Goal: Check status: Check status

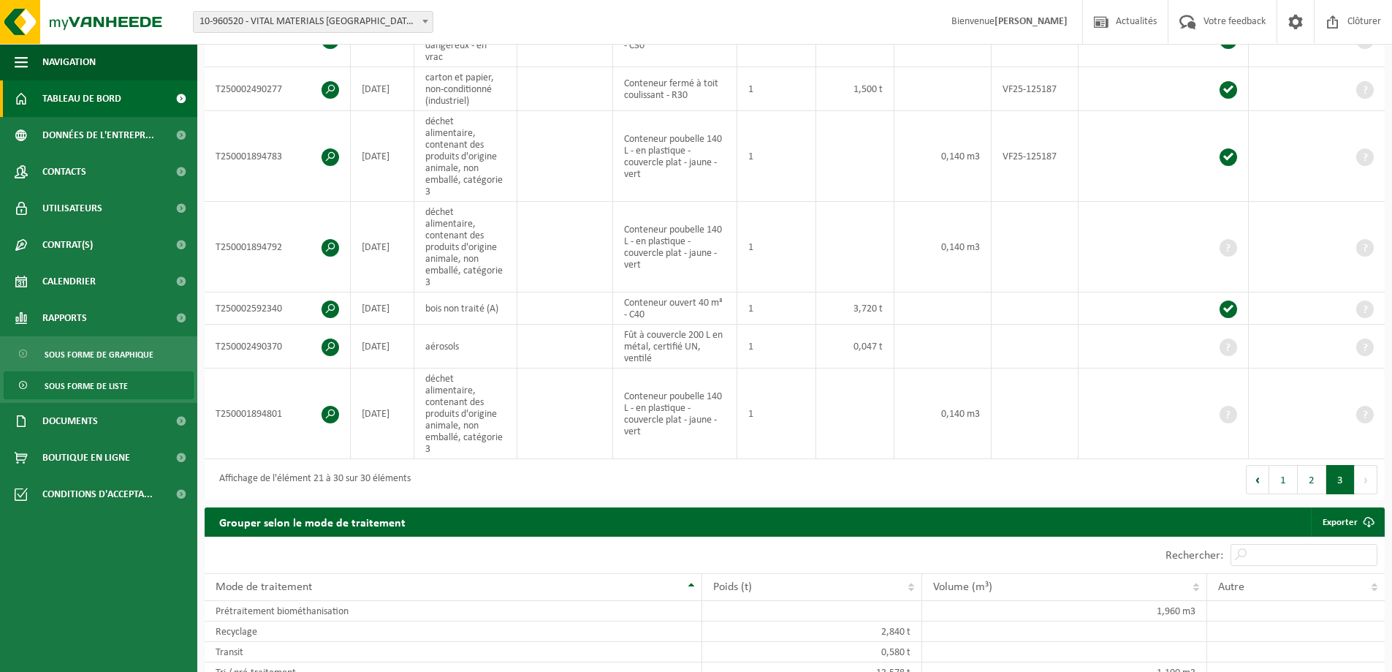
click at [58, 87] on span "Tableau de bord" at bounding box center [81, 98] width 79 height 37
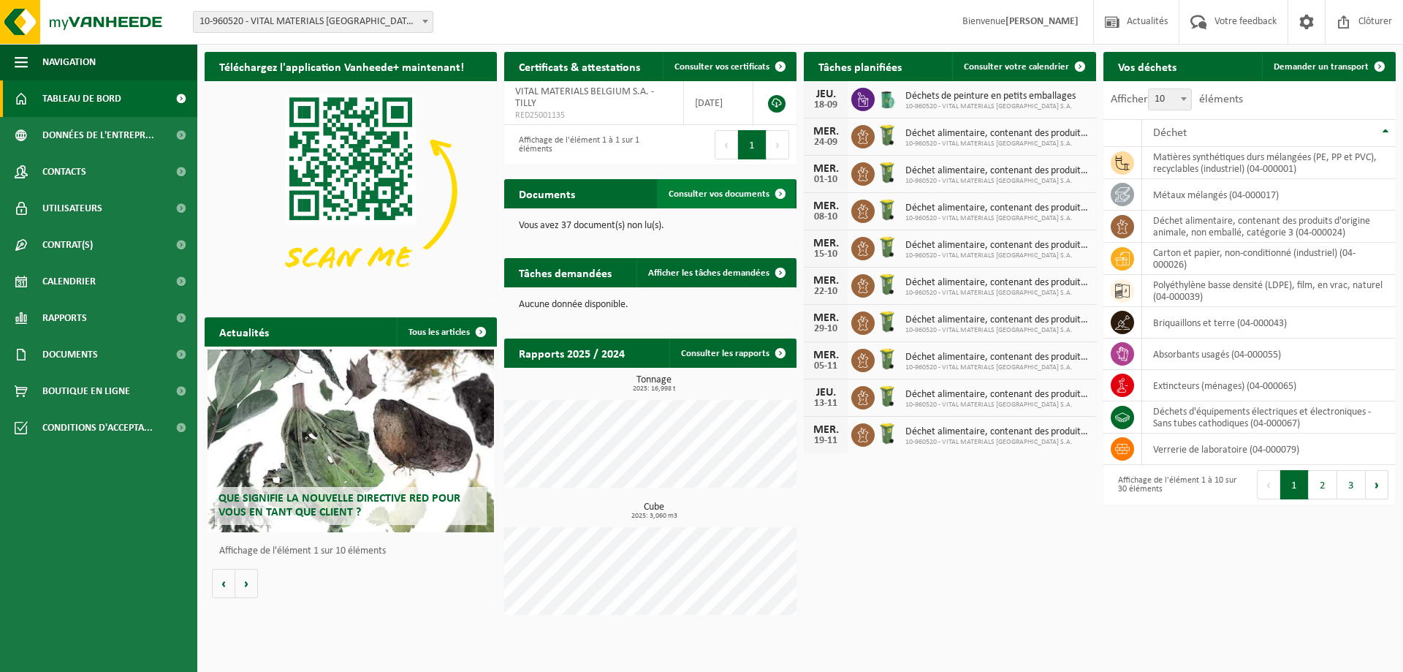
click at [741, 202] on link "Consulter vos documents" at bounding box center [726, 193] width 138 height 29
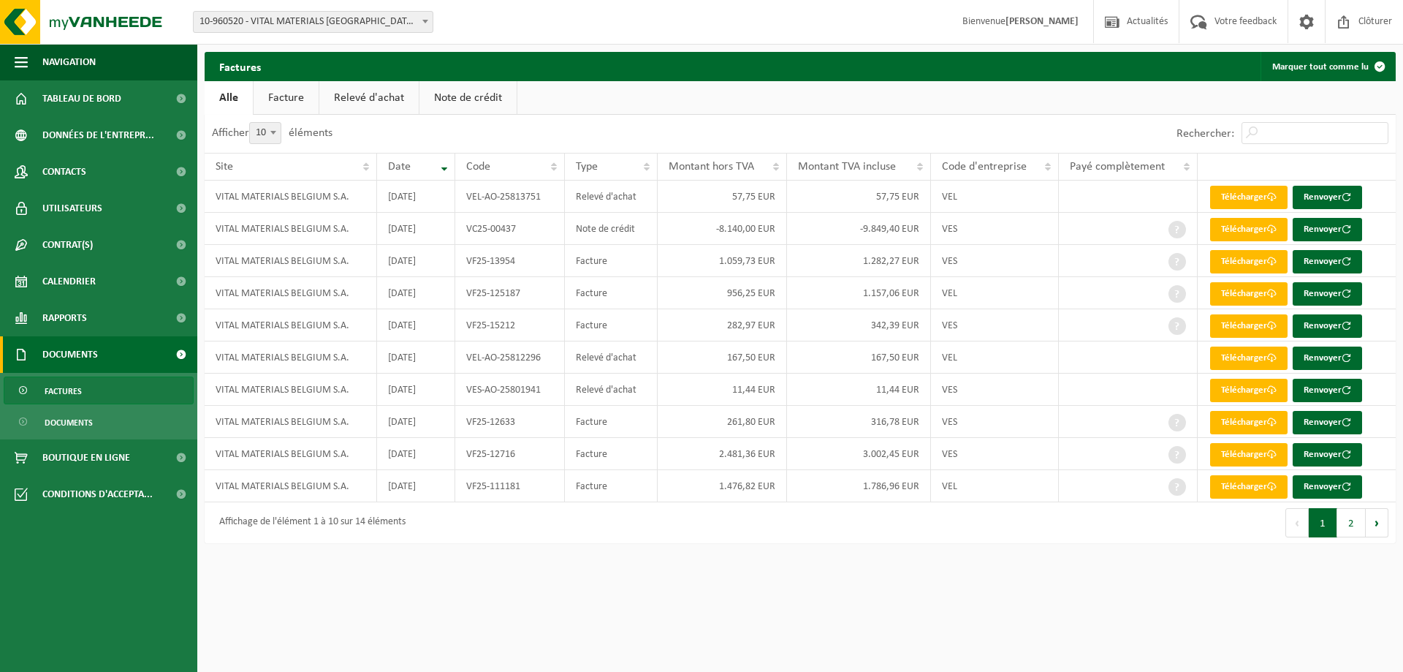
click at [303, 107] on link "Facture" at bounding box center [286, 98] width 65 height 34
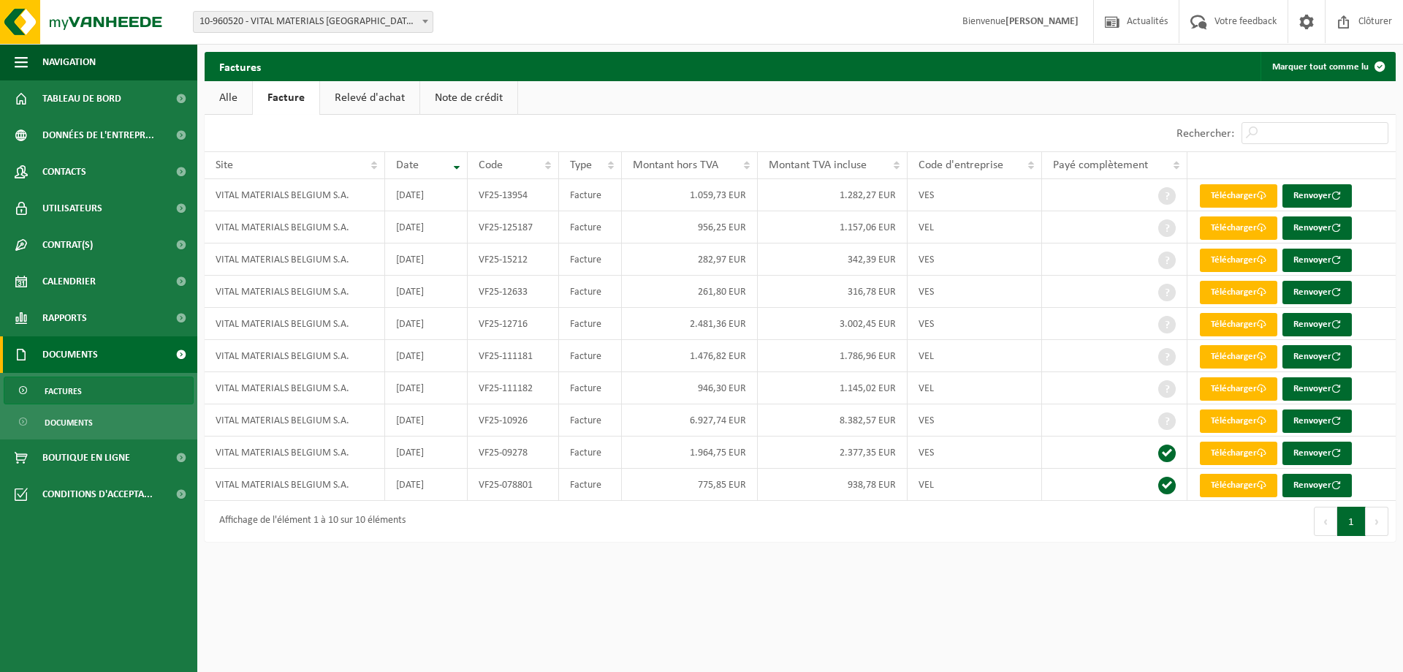
click at [350, 94] on link "Relevé d'achat" at bounding box center [369, 98] width 99 height 34
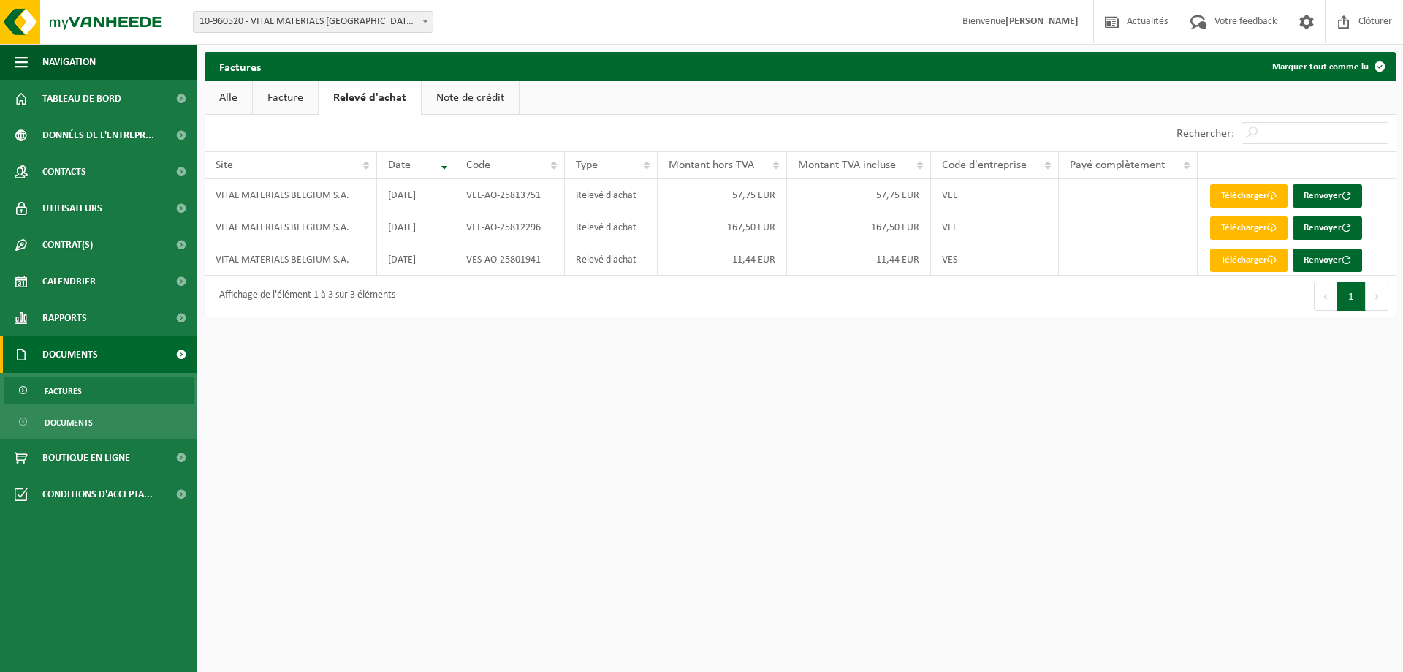
click at [487, 110] on link "Note de crédit" at bounding box center [470, 98] width 97 height 34
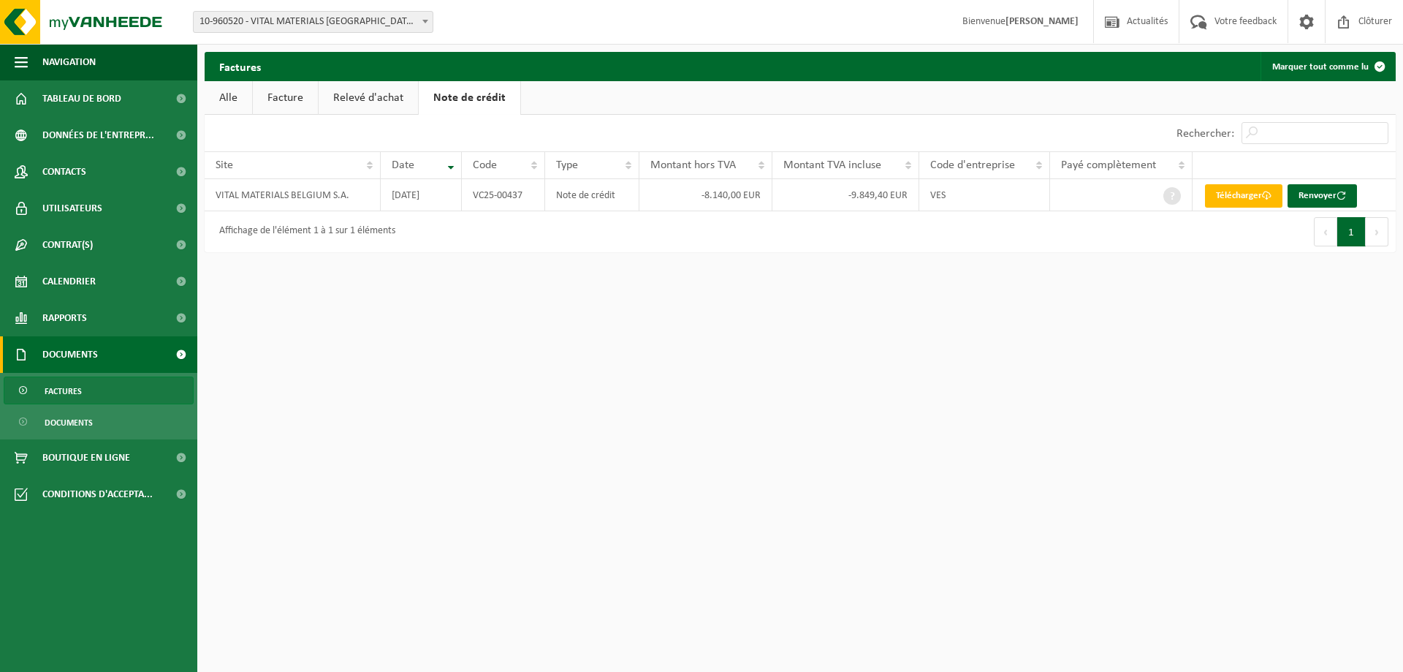
click at [382, 99] on link "Relevé d'achat" at bounding box center [368, 98] width 99 height 34
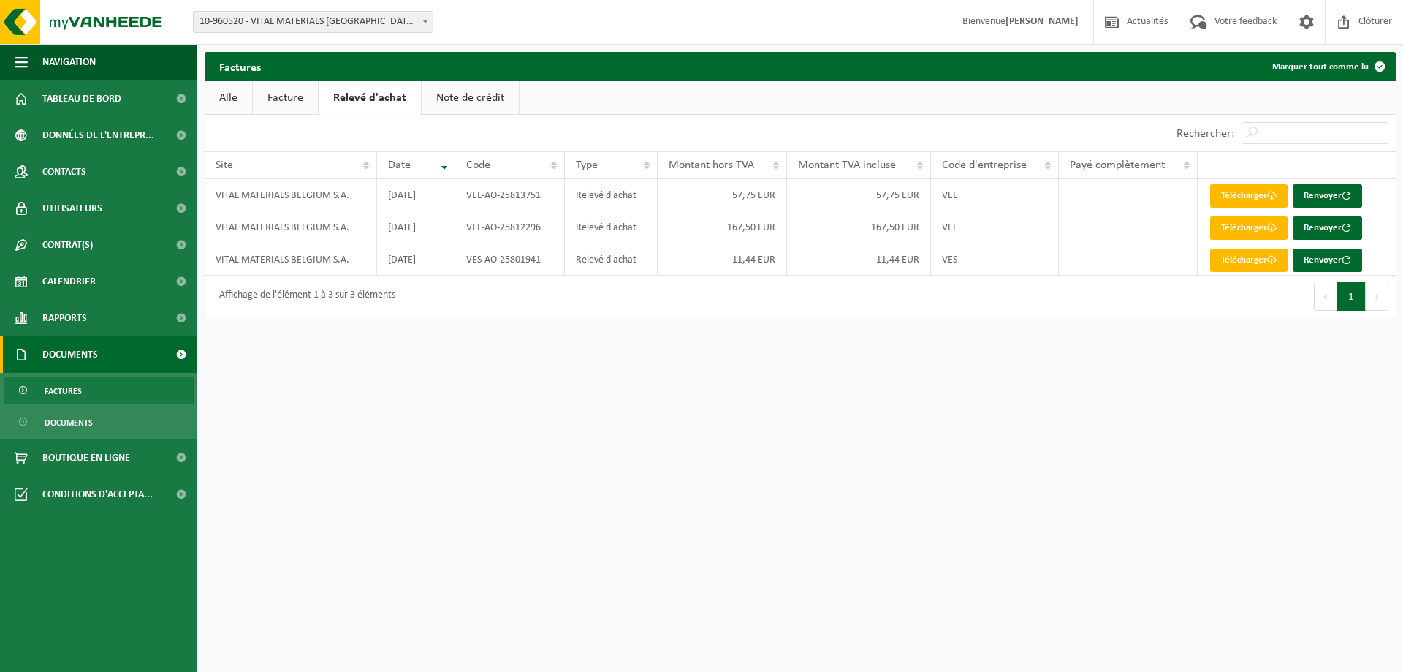
click at [287, 94] on link "Facture" at bounding box center [285, 98] width 65 height 34
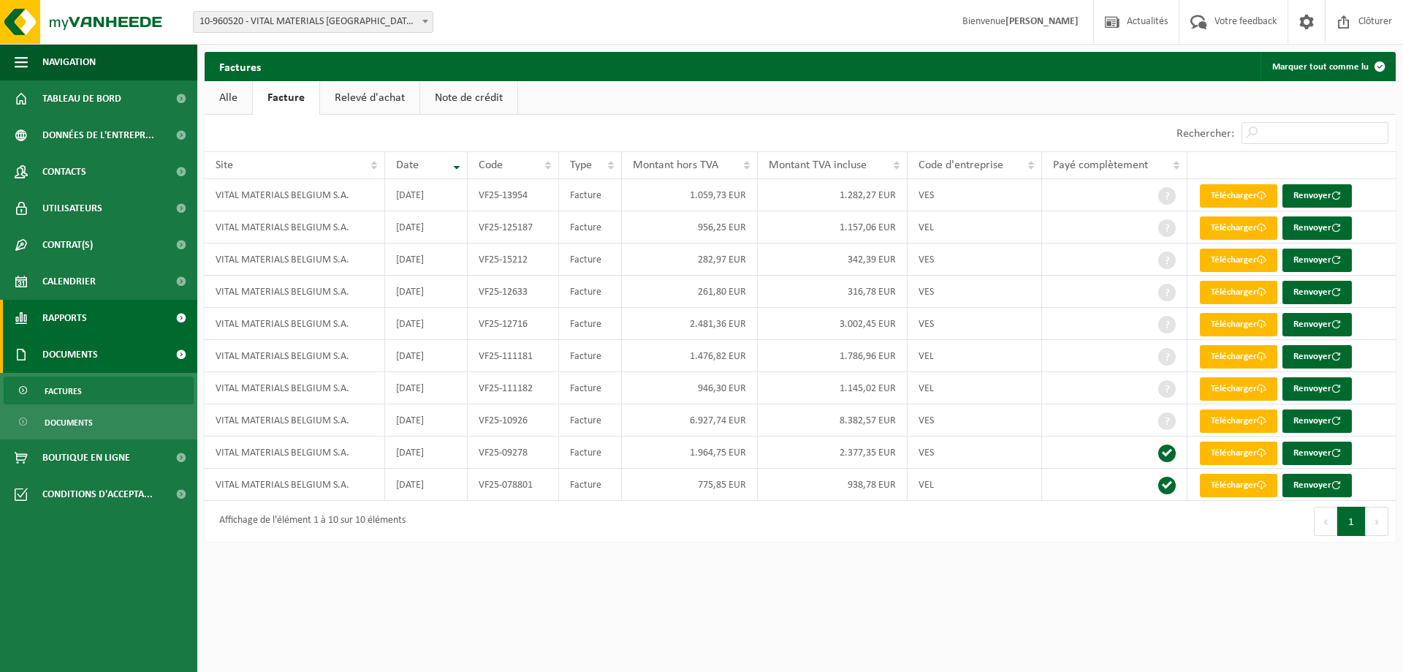
click at [70, 303] on span "Rapports" at bounding box center [64, 318] width 45 height 37
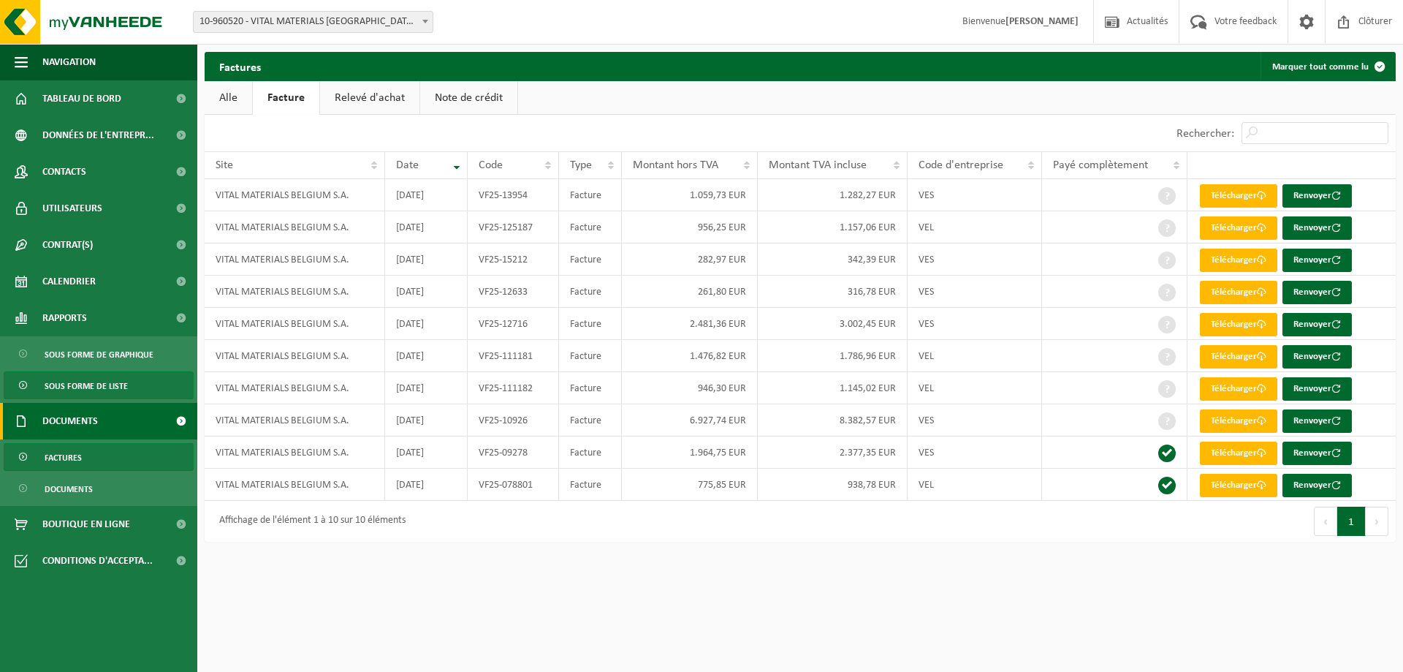
click at [74, 390] on span "Sous forme de liste" at bounding box center [86, 386] width 83 height 28
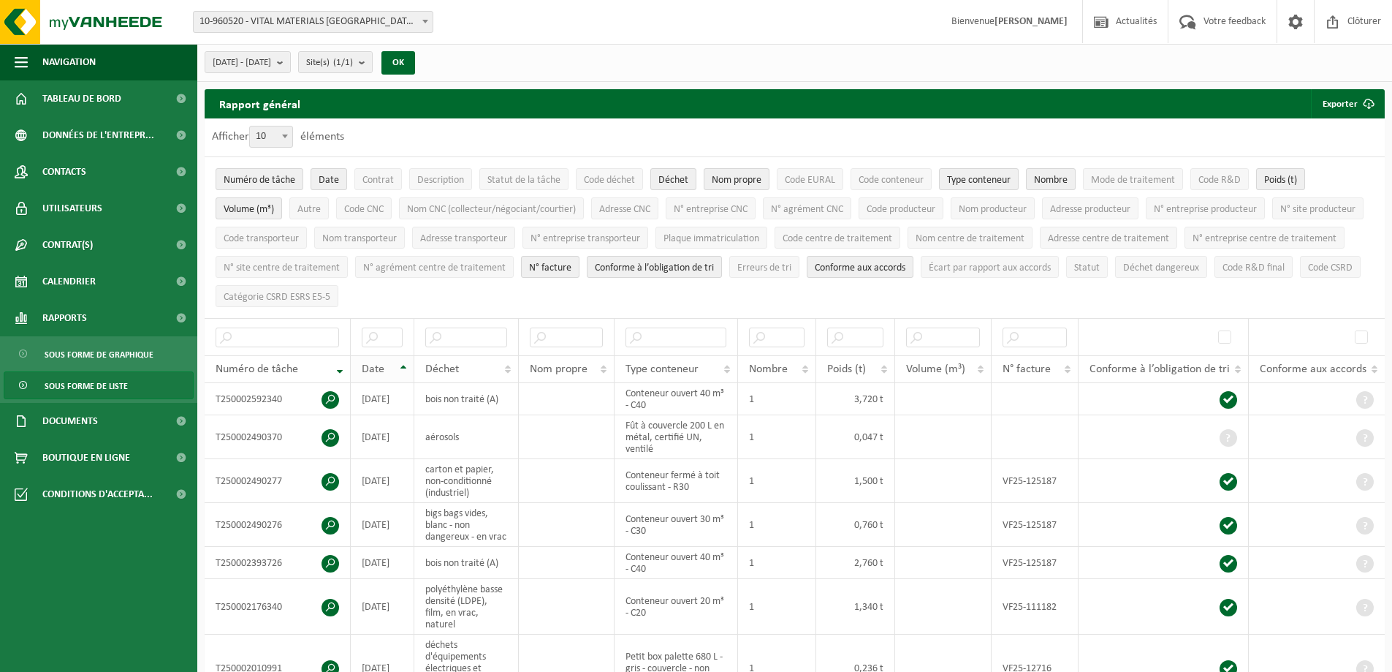
click at [400, 359] on th "Date" at bounding box center [383, 369] width 64 height 28
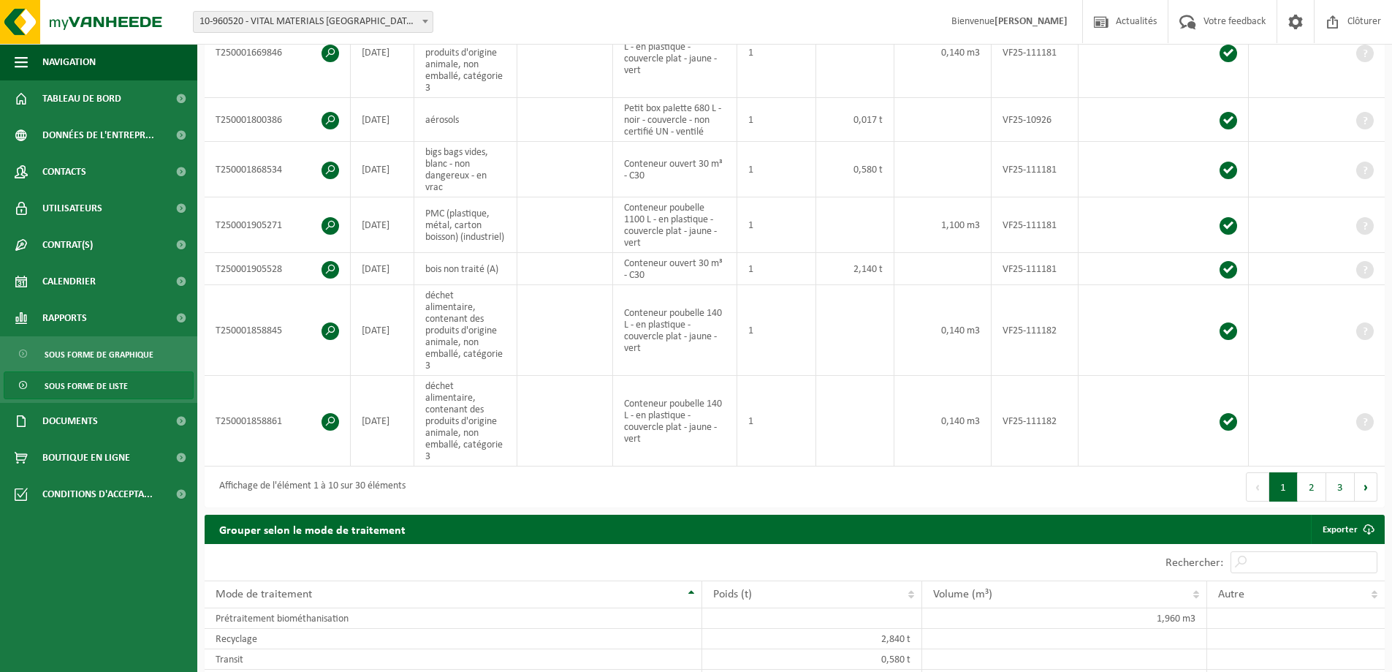
scroll to position [731, 0]
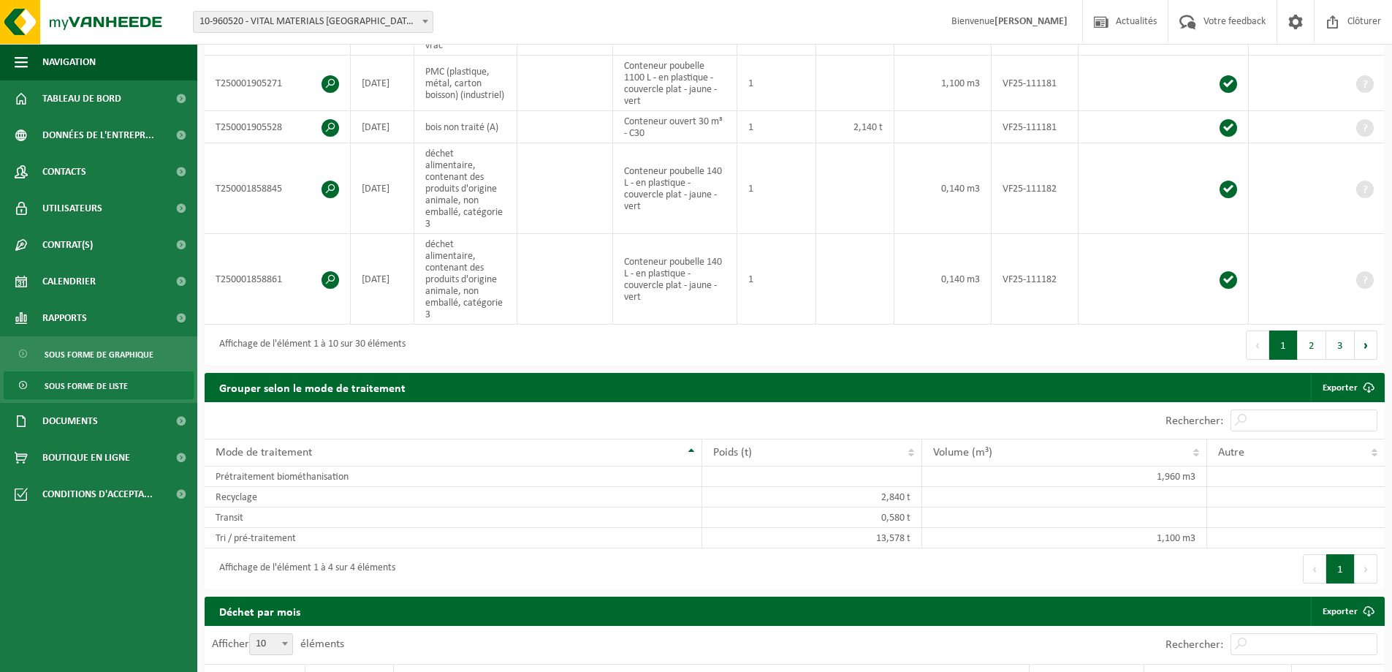
click at [1342, 324] on div "Premier Précédent 1 2 3 Suivant Dernier" at bounding box center [1090, 344] width 590 height 41
click at [1347, 330] on button "3" at bounding box center [1340, 344] width 28 height 29
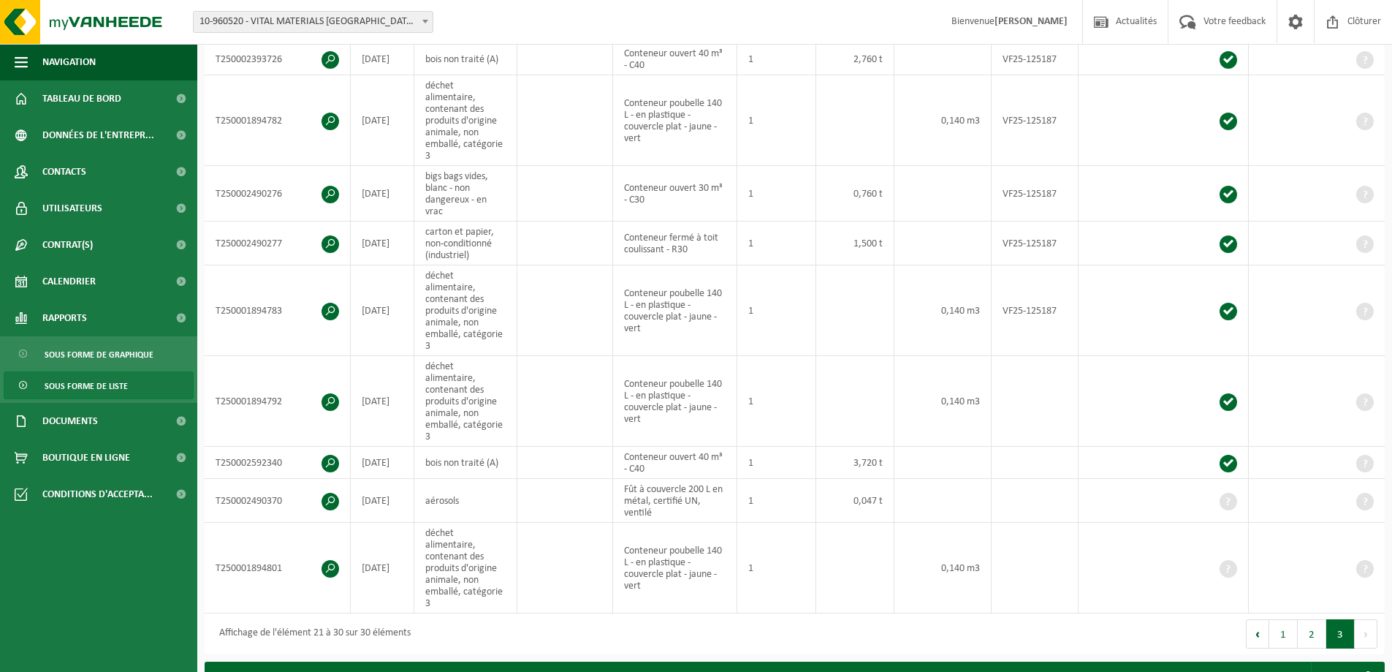
scroll to position [438, 0]
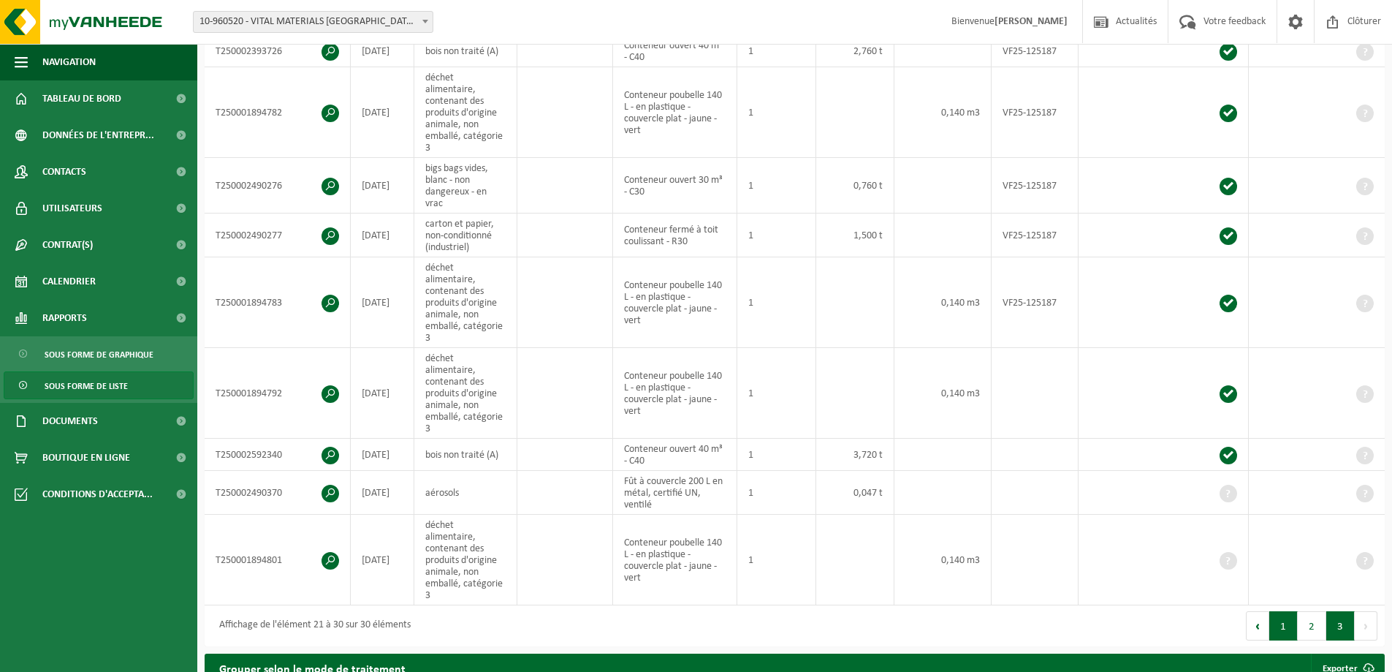
click at [1278, 611] on button "1" at bounding box center [1283, 625] width 28 height 29
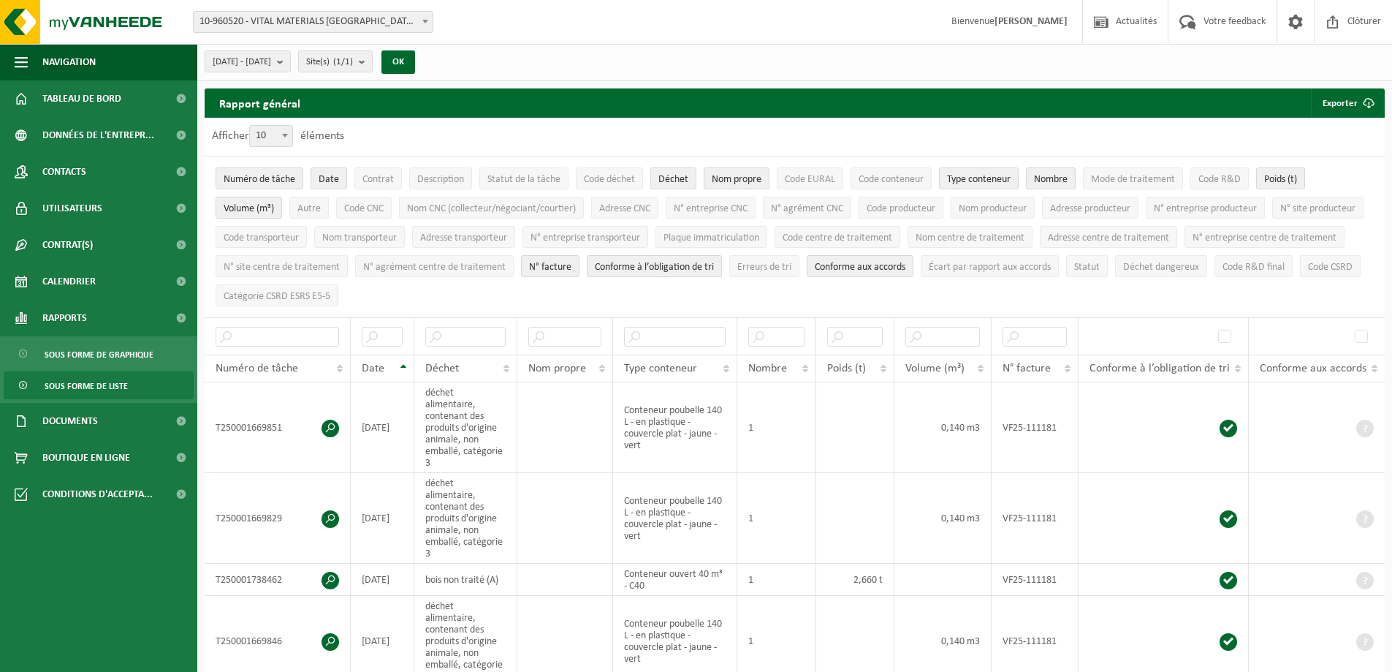
scroll to position [0, 0]
click at [94, 317] on link "Rapports" at bounding box center [98, 318] width 197 height 37
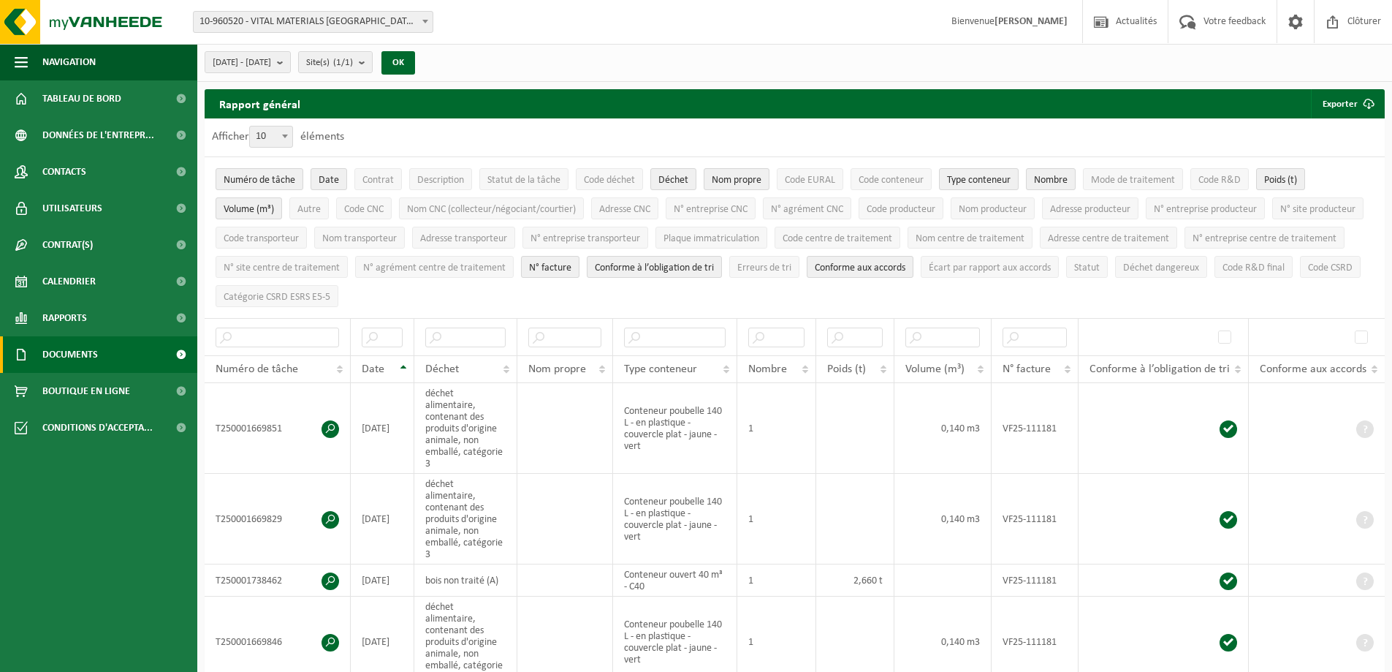
click at [87, 349] on span "Documents" at bounding box center [70, 354] width 56 height 37
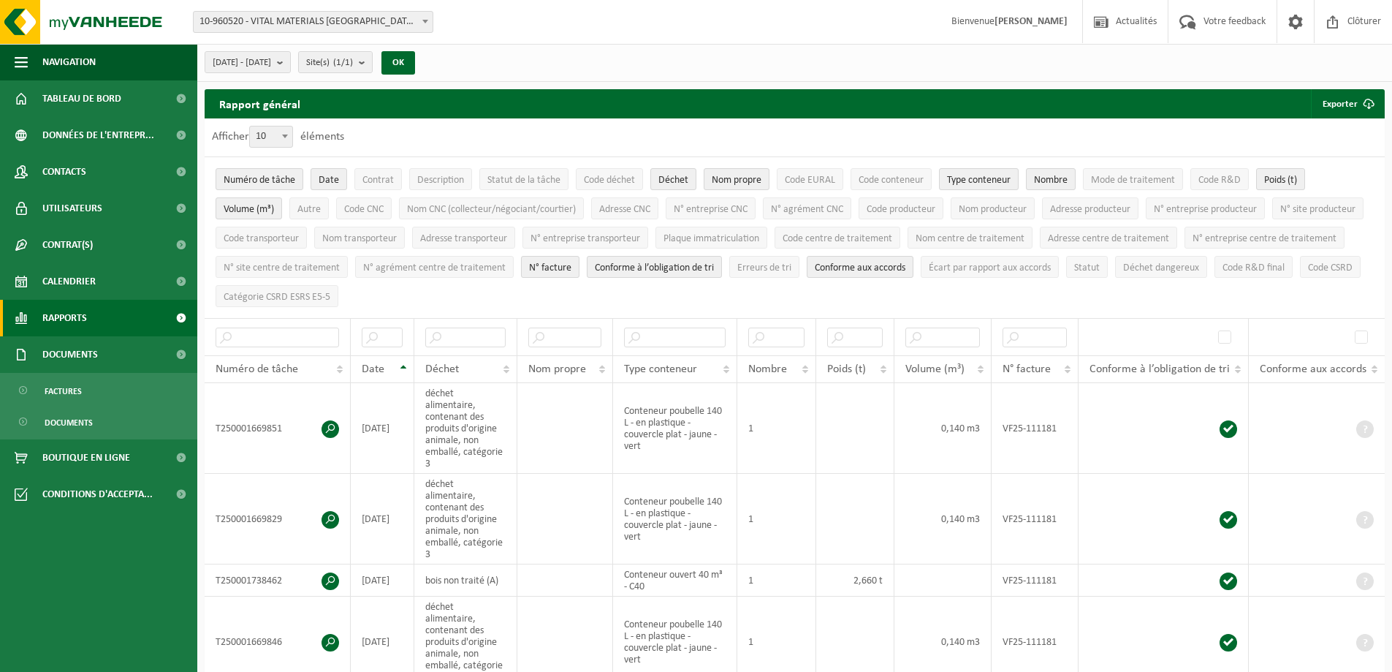
click at [84, 308] on span "Rapports" at bounding box center [64, 318] width 45 height 37
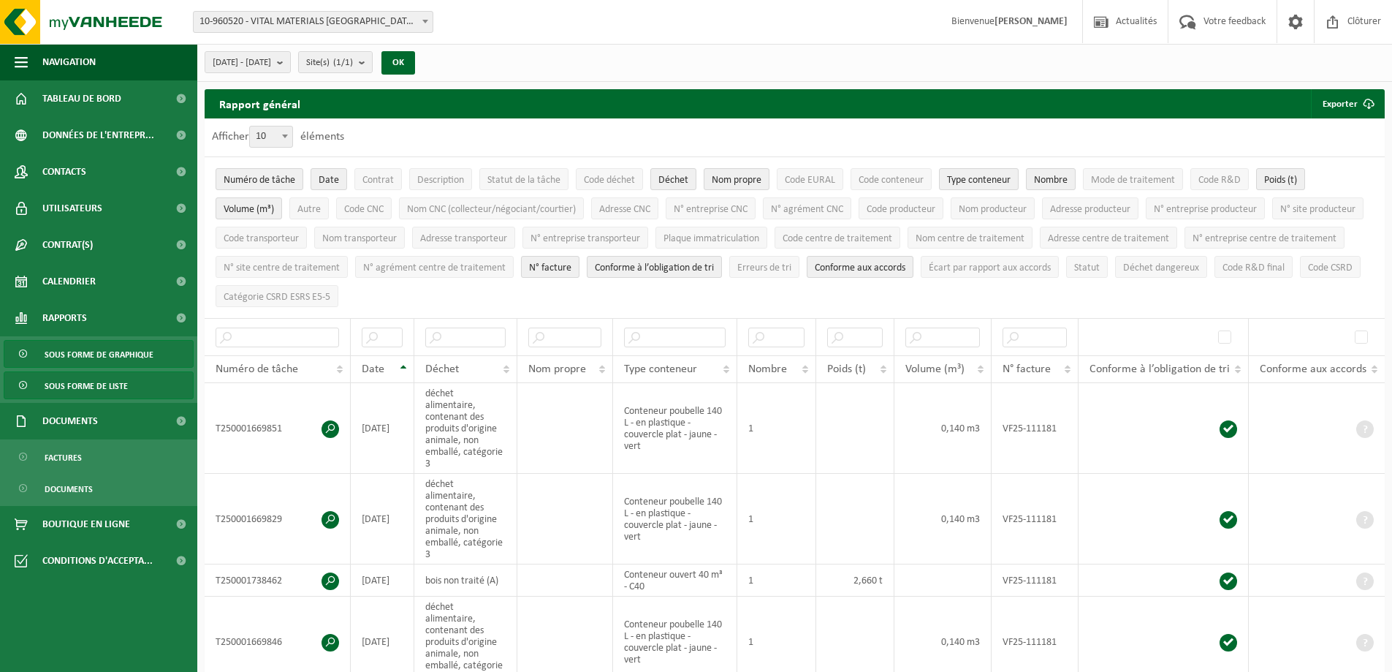
click at [74, 346] on span "Sous forme de graphique" at bounding box center [99, 355] width 109 height 28
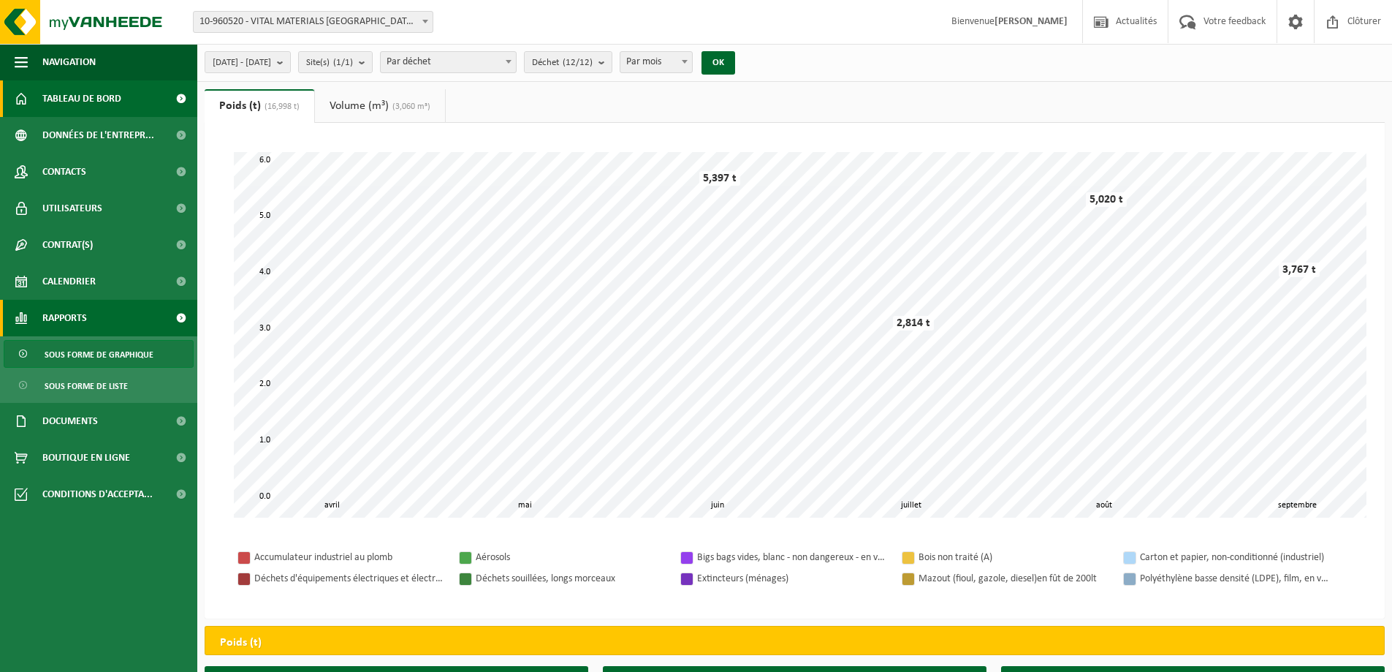
click at [85, 115] on span "Tableau de bord" at bounding box center [81, 98] width 79 height 37
